Goal: Transaction & Acquisition: Subscribe to service/newsletter

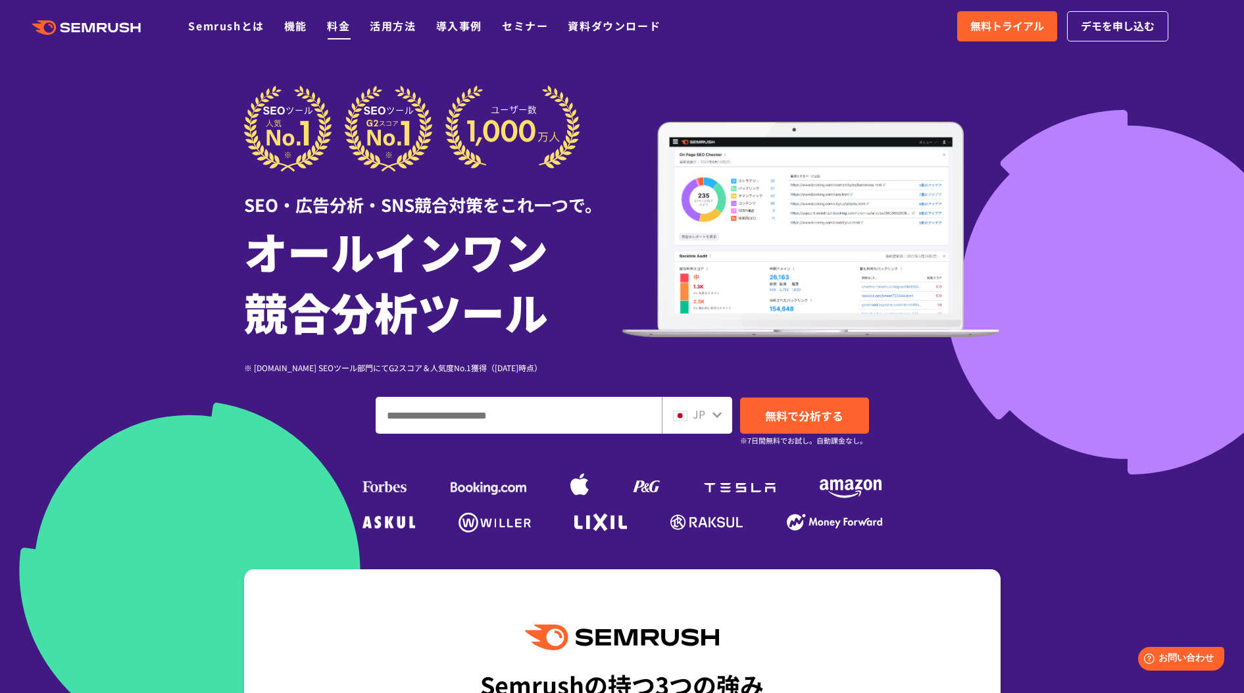
click at [338, 26] on link "料金" at bounding box center [338, 26] width 23 height 16
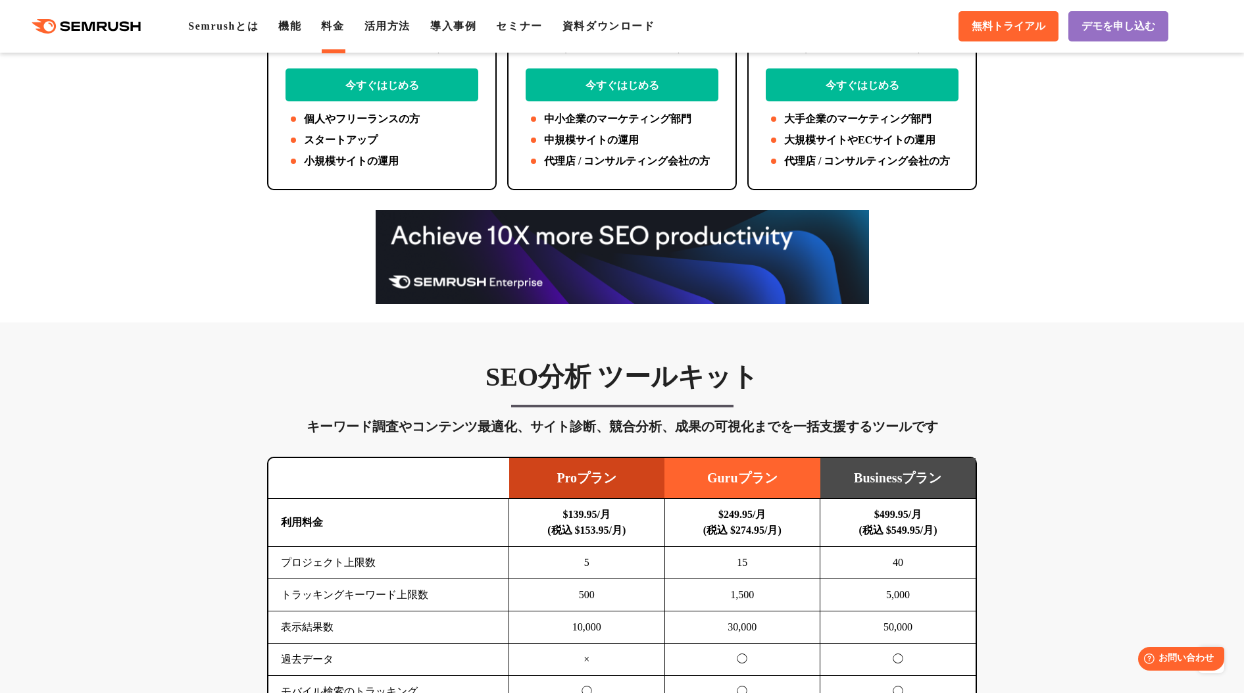
scroll to position [341, 0]
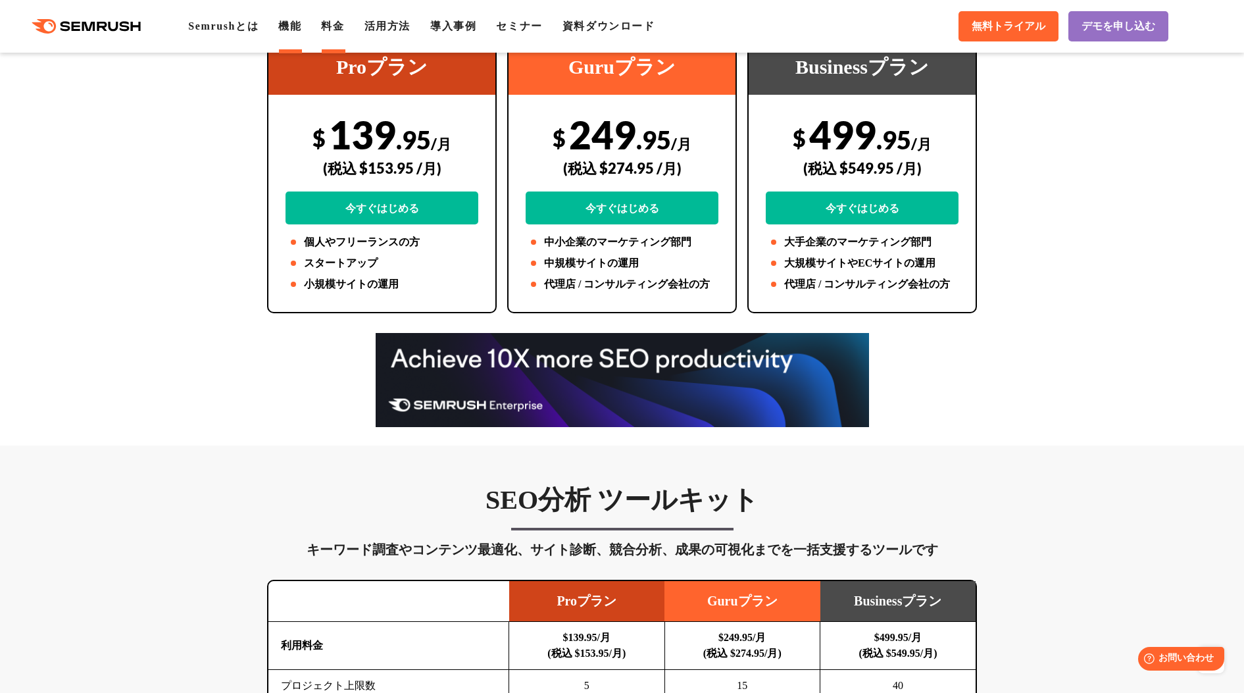
click at [297, 28] on link "機能" at bounding box center [289, 25] width 23 height 11
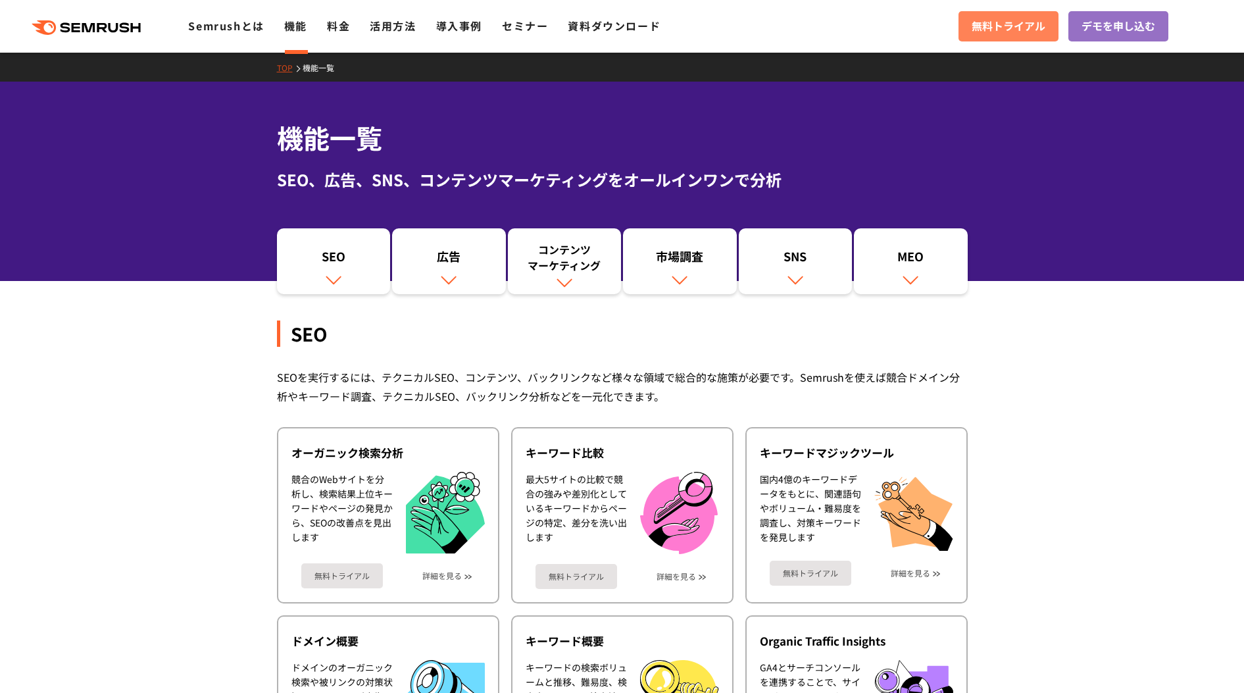
click at [1003, 32] on span "無料トライアル" at bounding box center [1009, 26] width 74 height 17
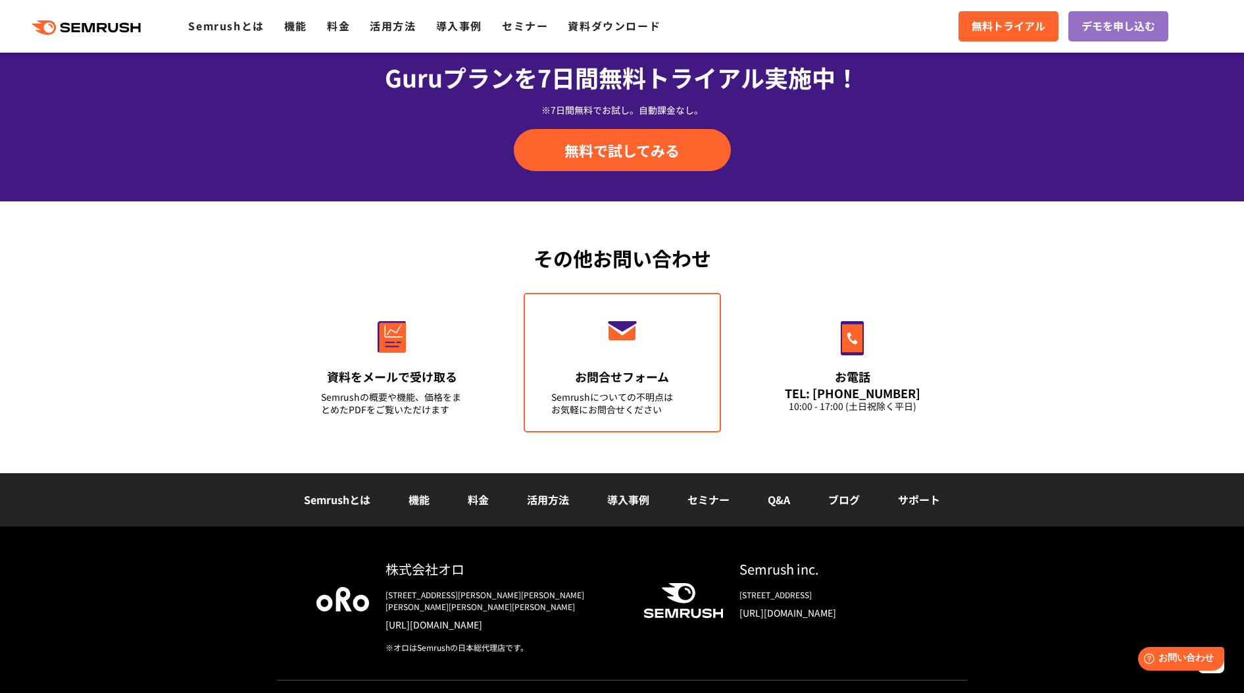
scroll to position [4482, 0]
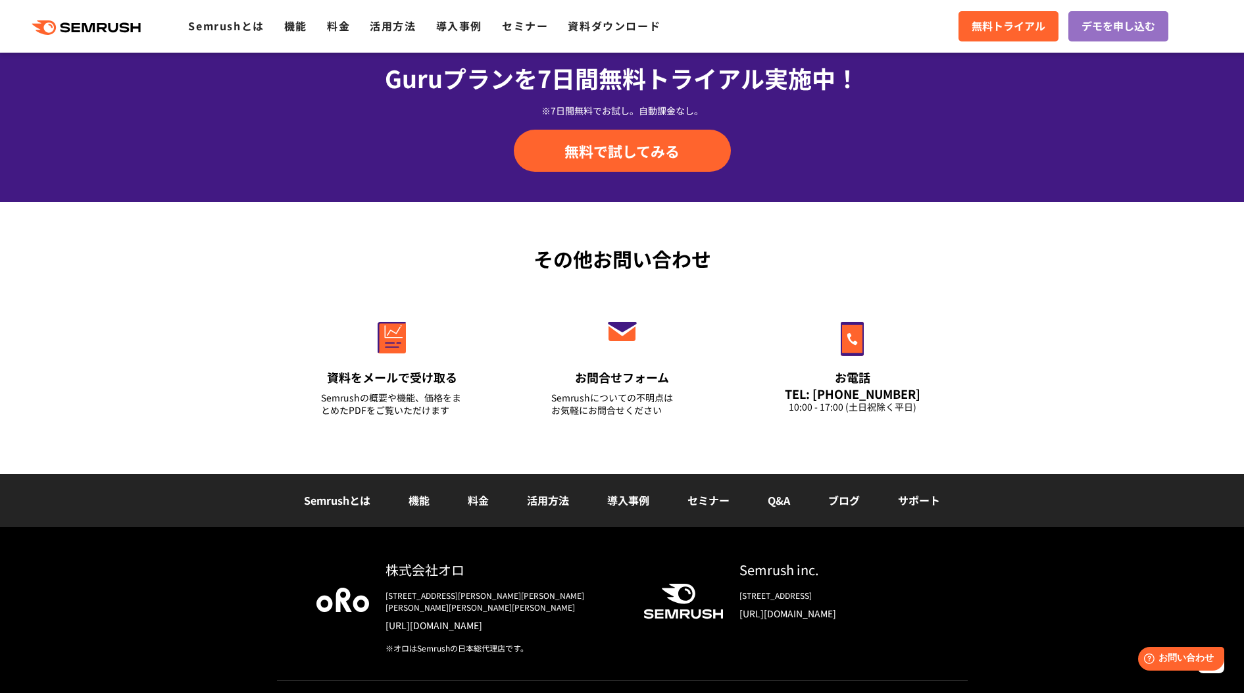
click at [437, 619] on link "[URL][DOMAIN_NAME]" at bounding box center [504, 625] width 237 height 13
